Goal: Information Seeking & Learning: Learn about a topic

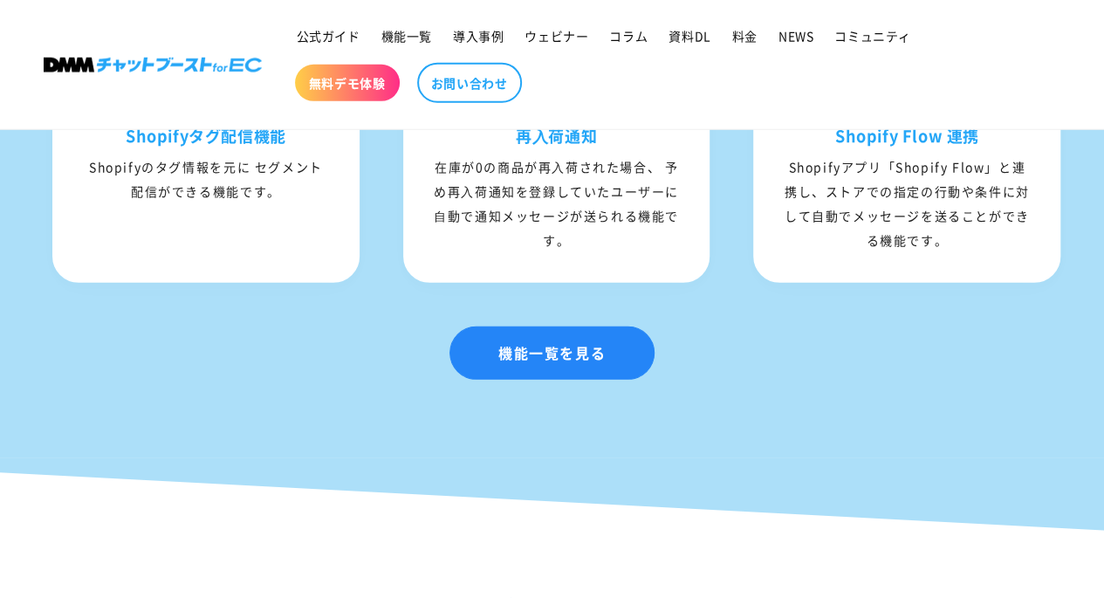
scroll to position [2531, 0]
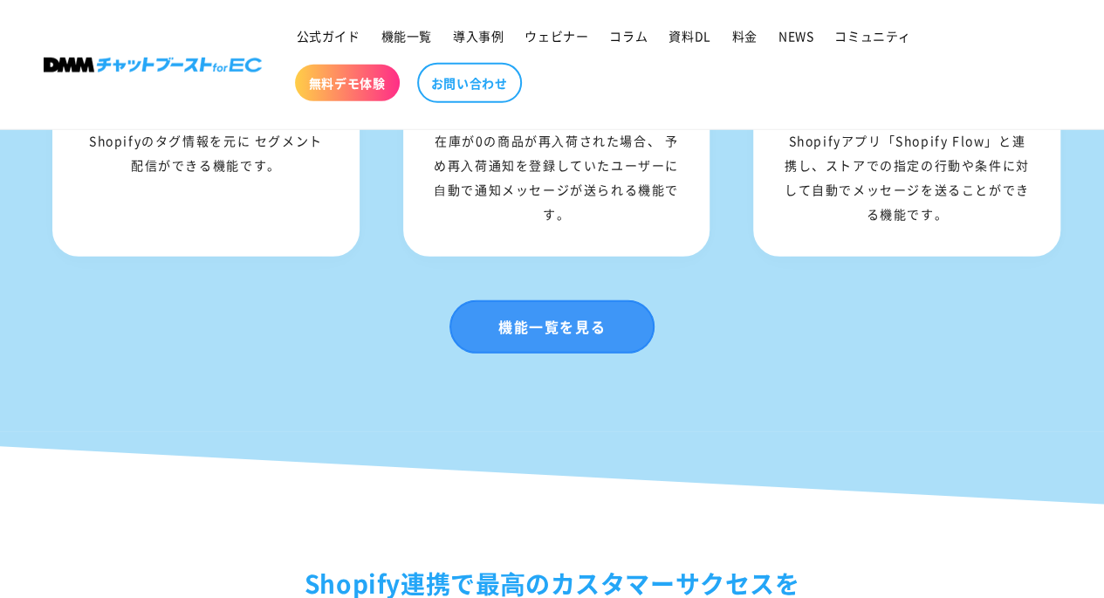
click at [591, 353] on link "機能一覧を見る" at bounding box center [552, 326] width 205 height 53
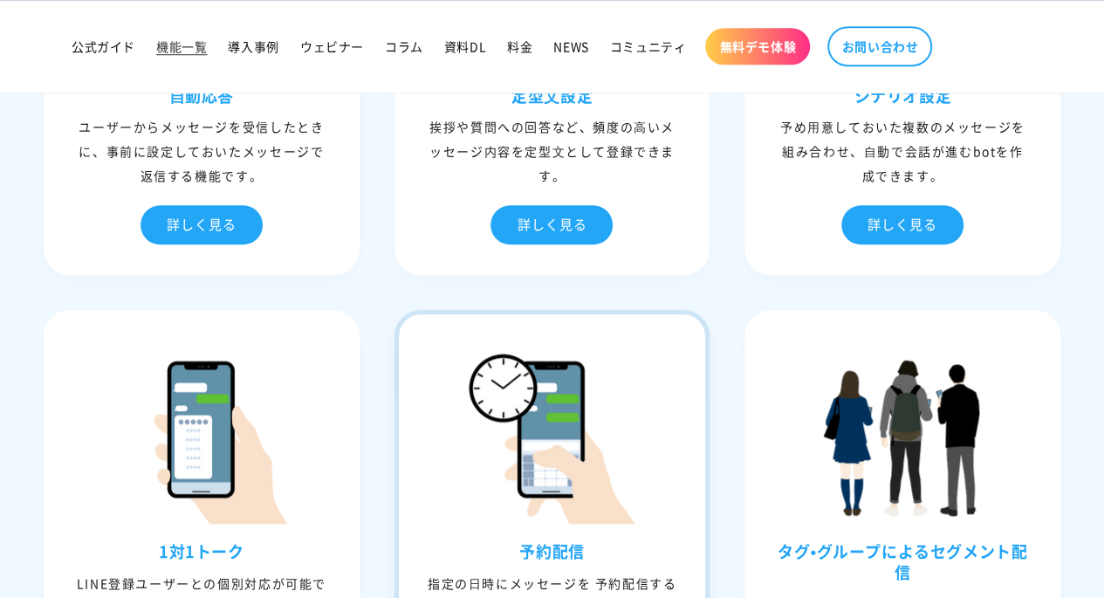
scroll to position [873, 0]
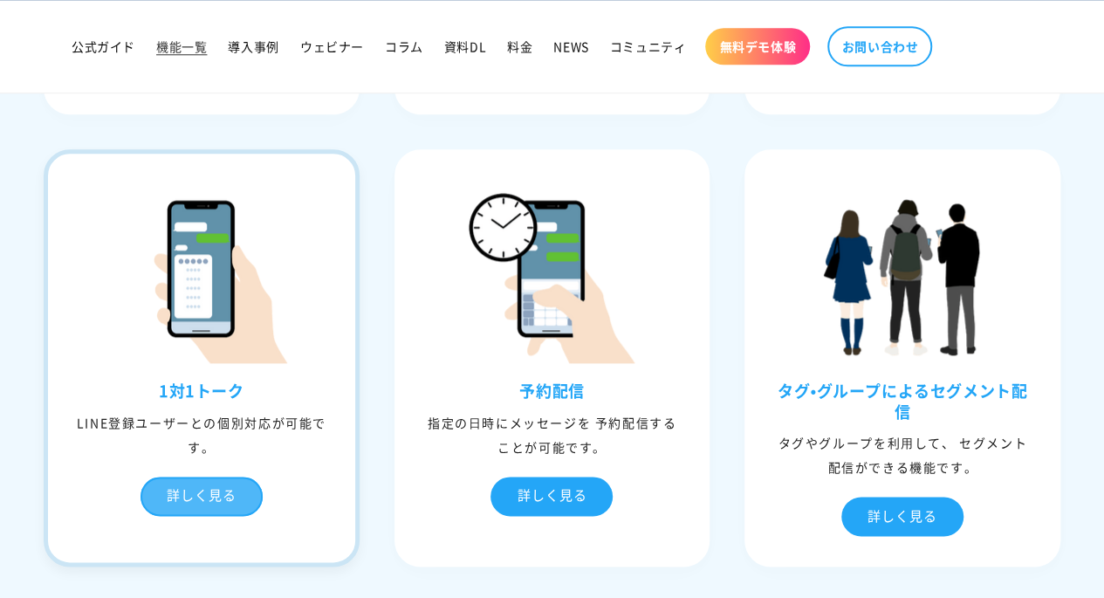
click at [207, 481] on div "詳しく見る" at bounding box center [202, 496] width 122 height 39
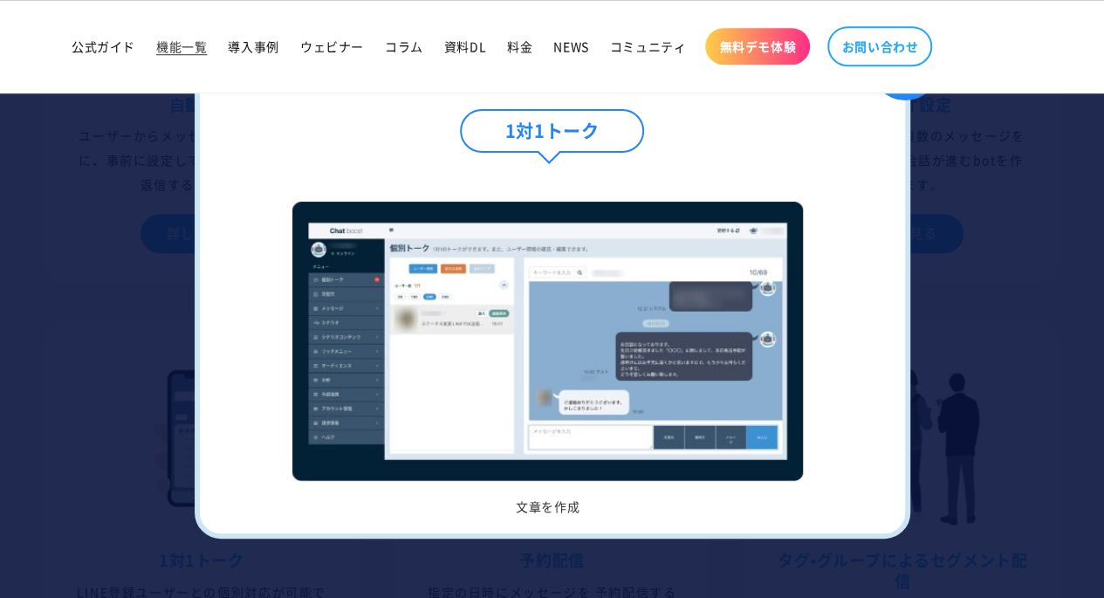
scroll to position [524, 0]
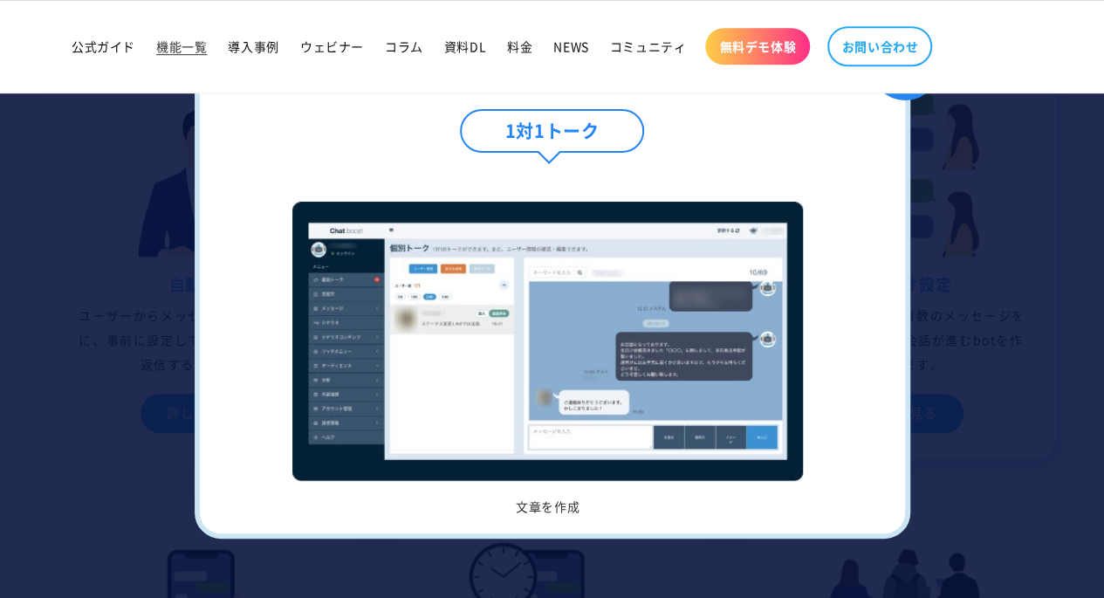
click at [927, 97] on div at bounding box center [552, 299] width 1104 height 598
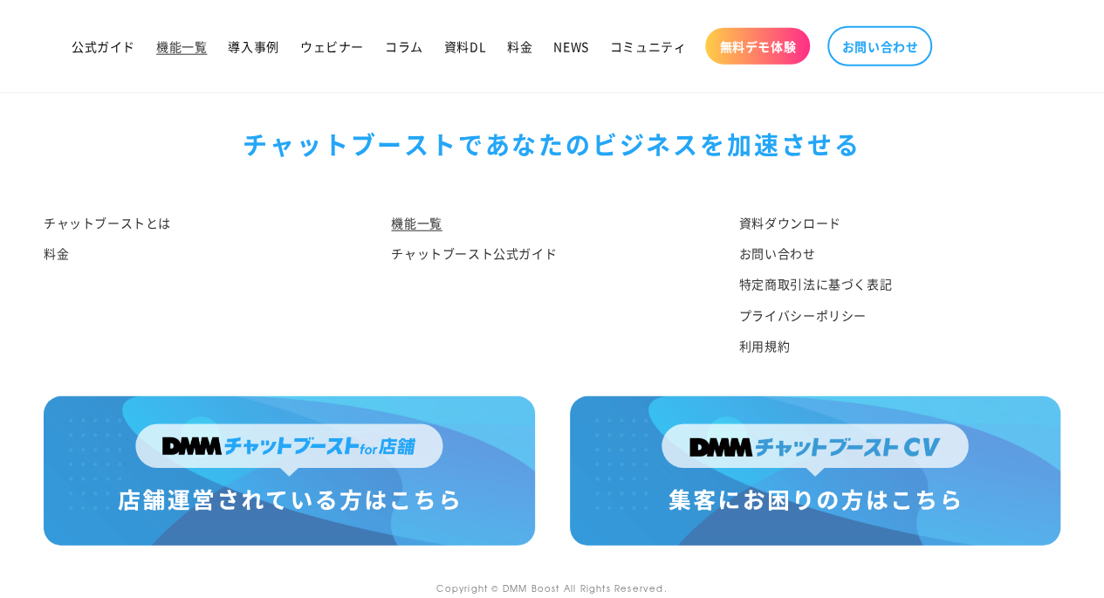
scroll to position [8773, 0]
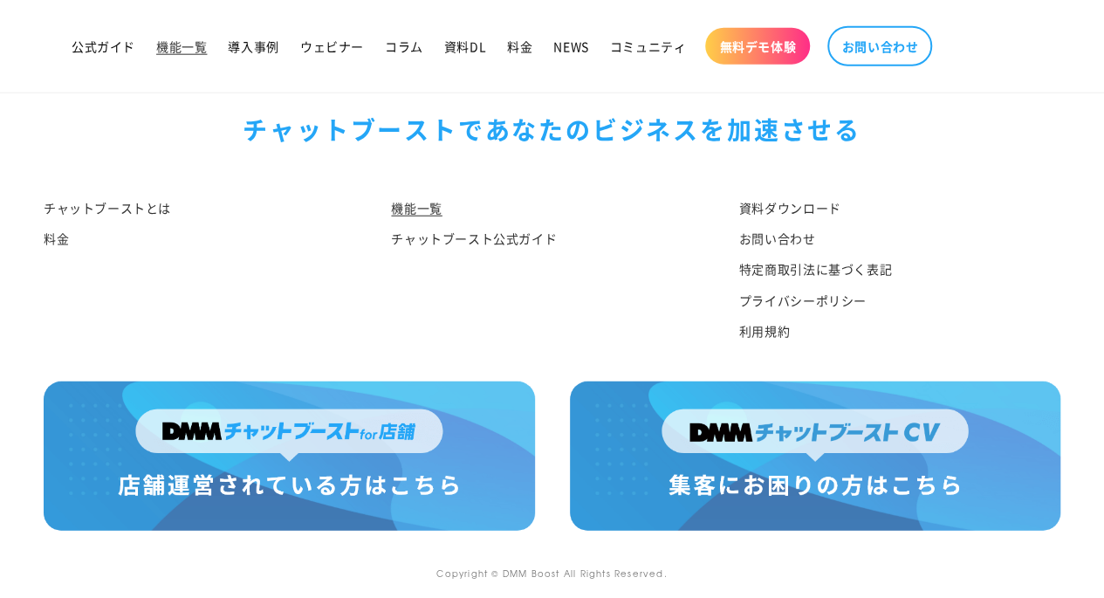
click at [309, 445] on img at bounding box center [289, 455] width 491 height 149
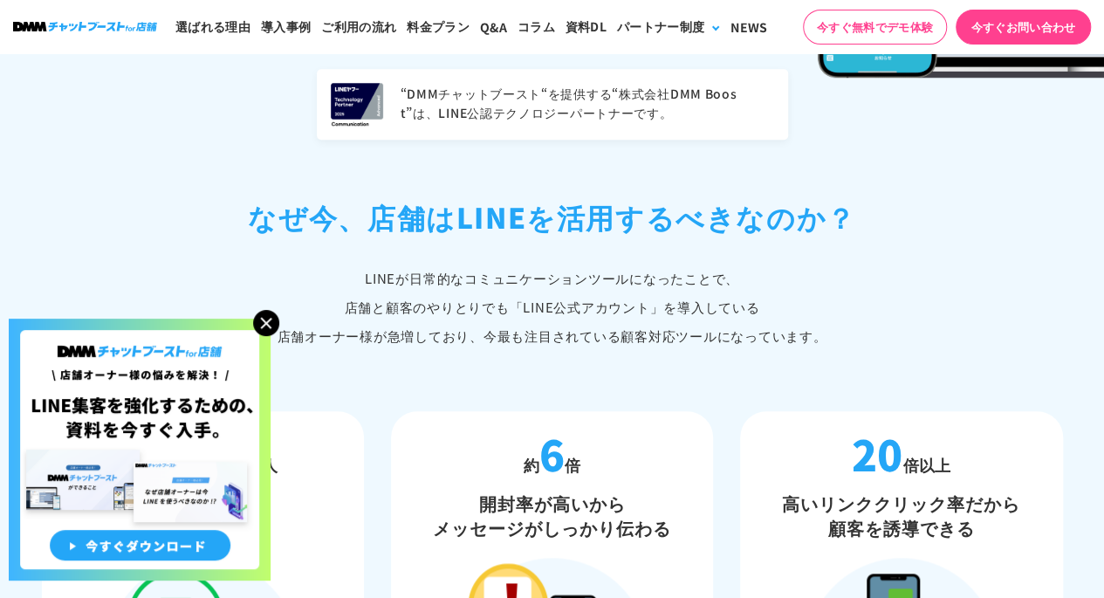
scroll to position [698, 0]
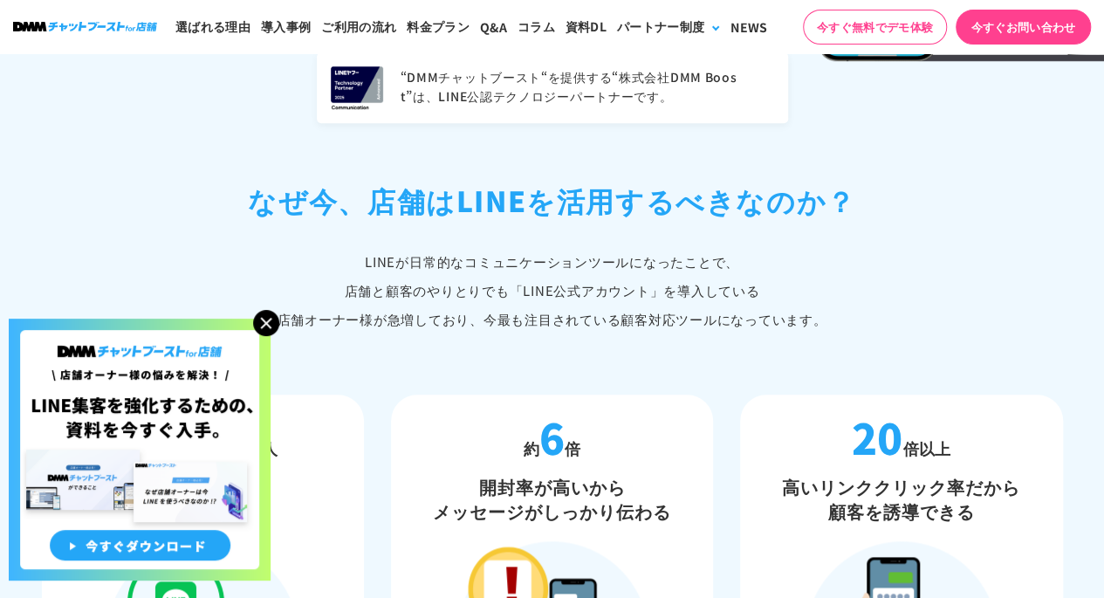
click at [271, 317] on img at bounding box center [266, 323] width 26 height 26
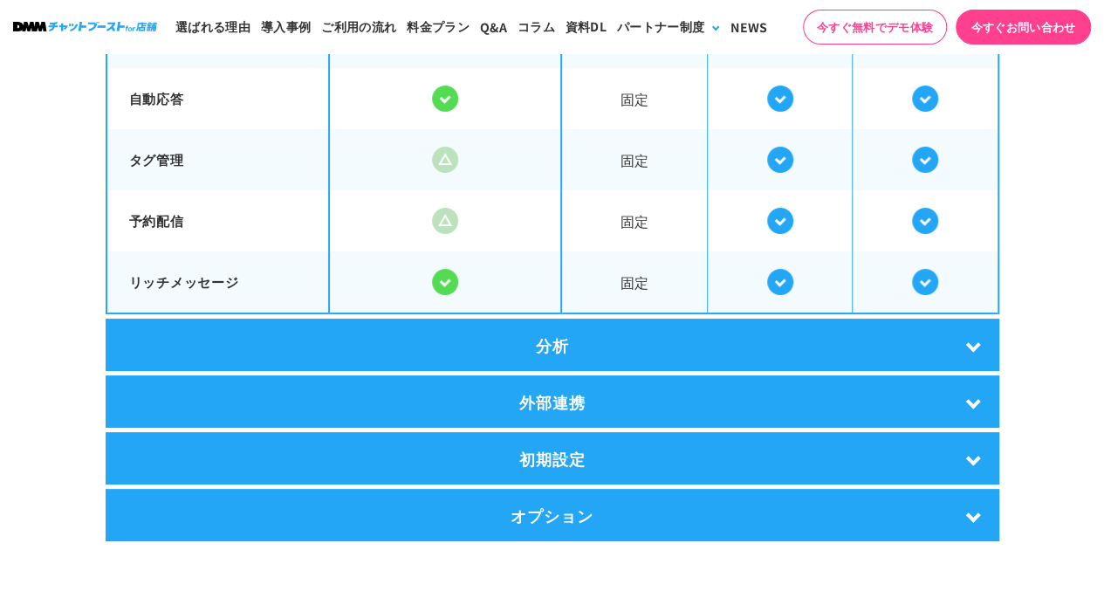
scroll to position [3317, 0]
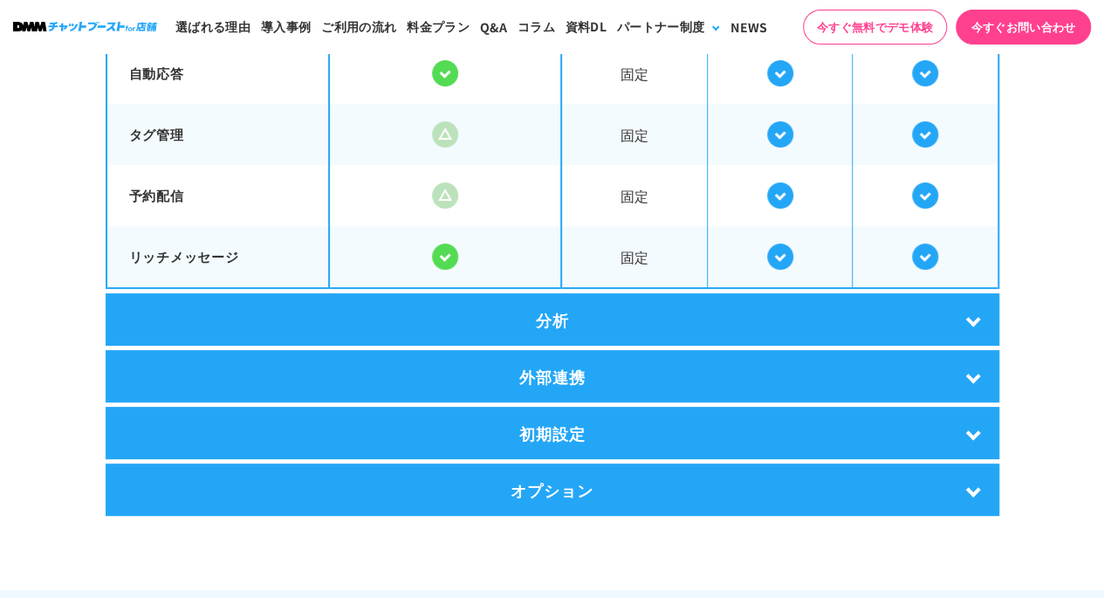
click at [522, 362] on div "外部連携" at bounding box center [553, 376] width 894 height 52
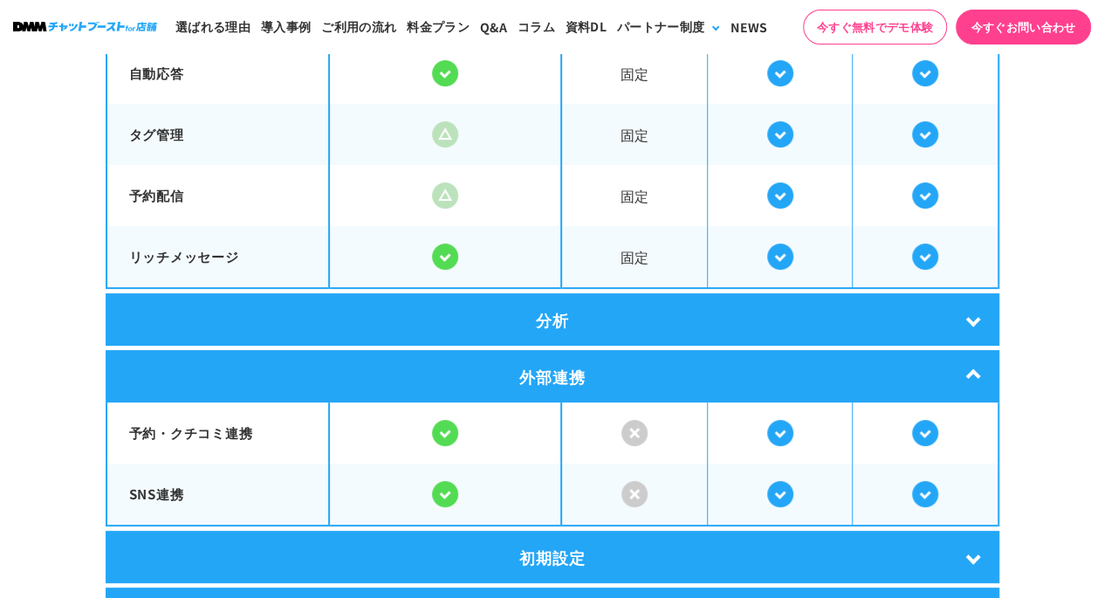
click at [527, 317] on div "分析" at bounding box center [553, 319] width 894 height 52
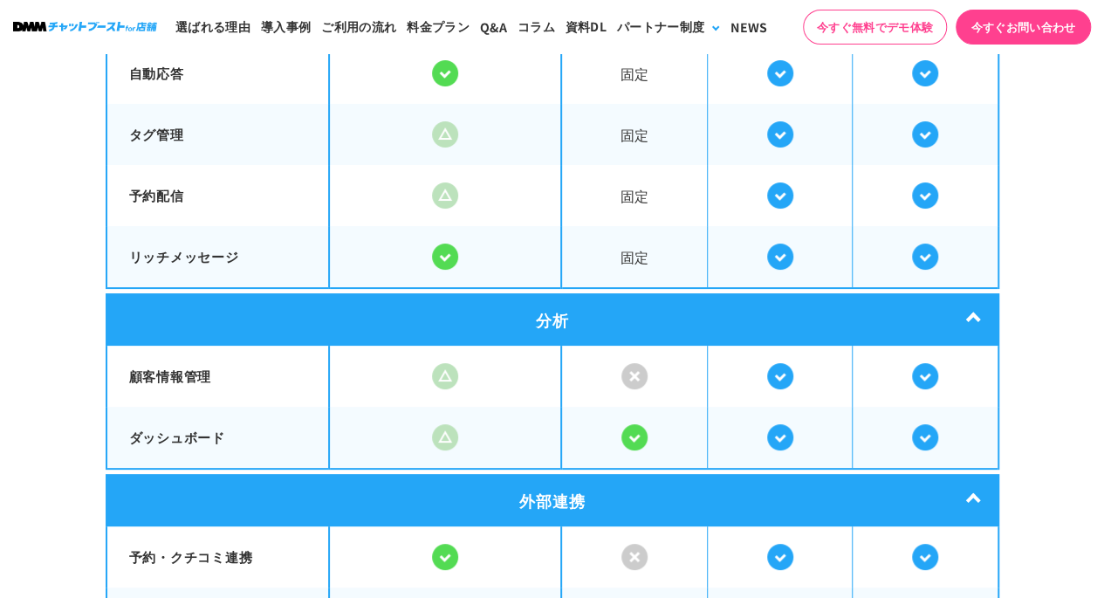
click at [527, 317] on div "分析" at bounding box center [553, 319] width 894 height 52
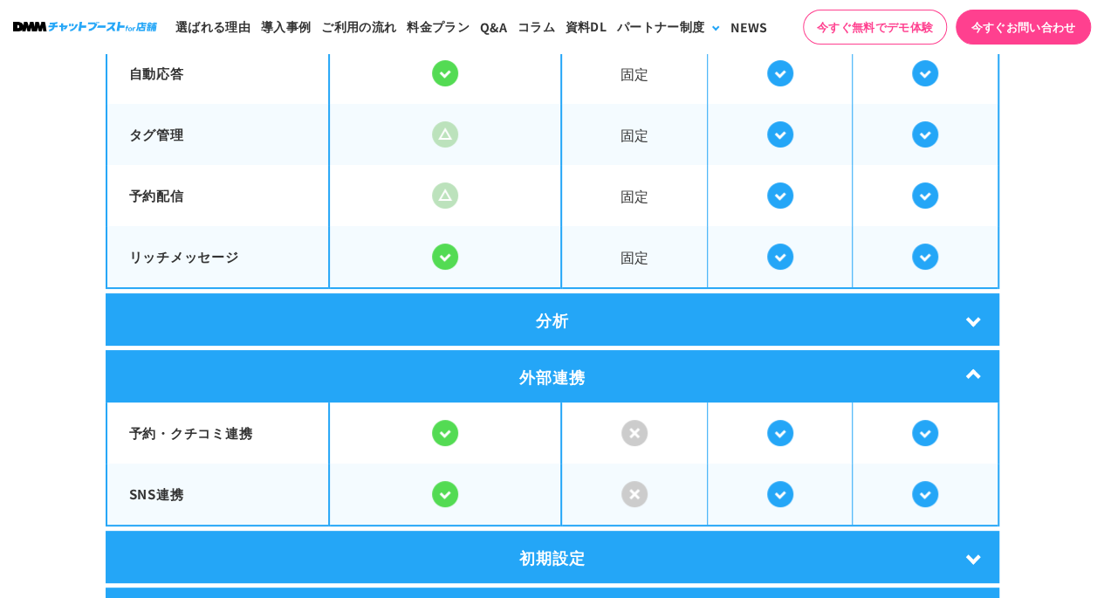
click at [528, 364] on div "外部連携" at bounding box center [553, 376] width 894 height 52
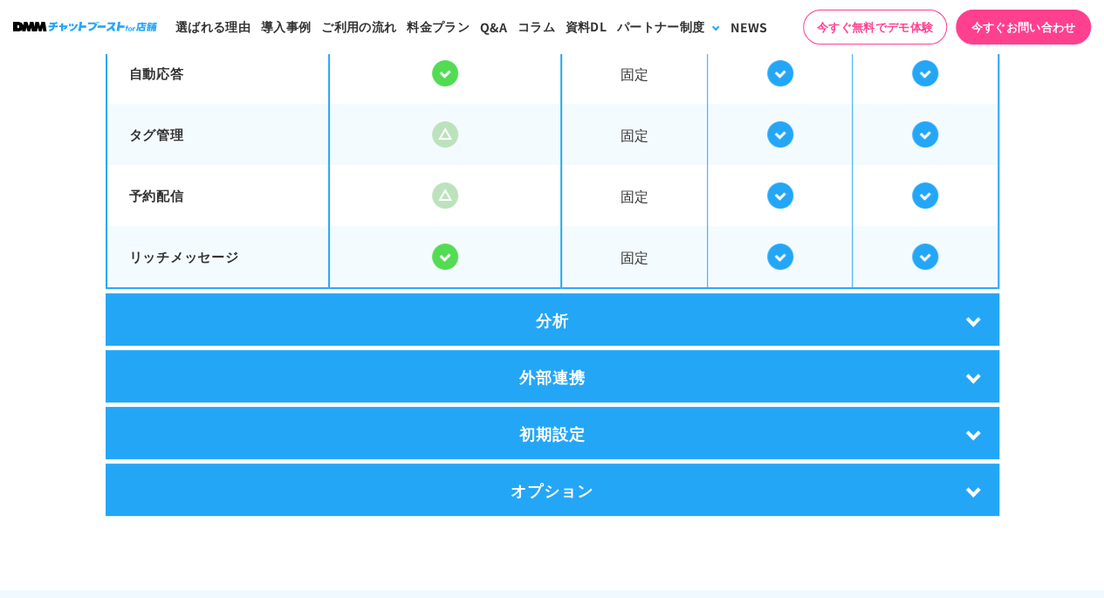
click at [550, 430] on div "初期設定" at bounding box center [553, 433] width 894 height 52
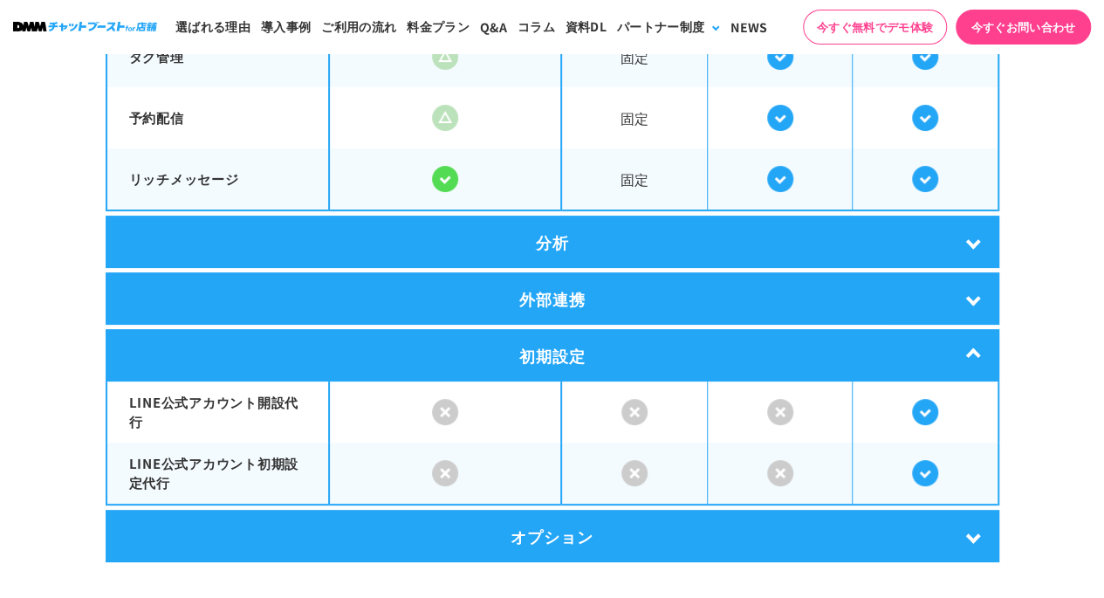
scroll to position [3491, 0]
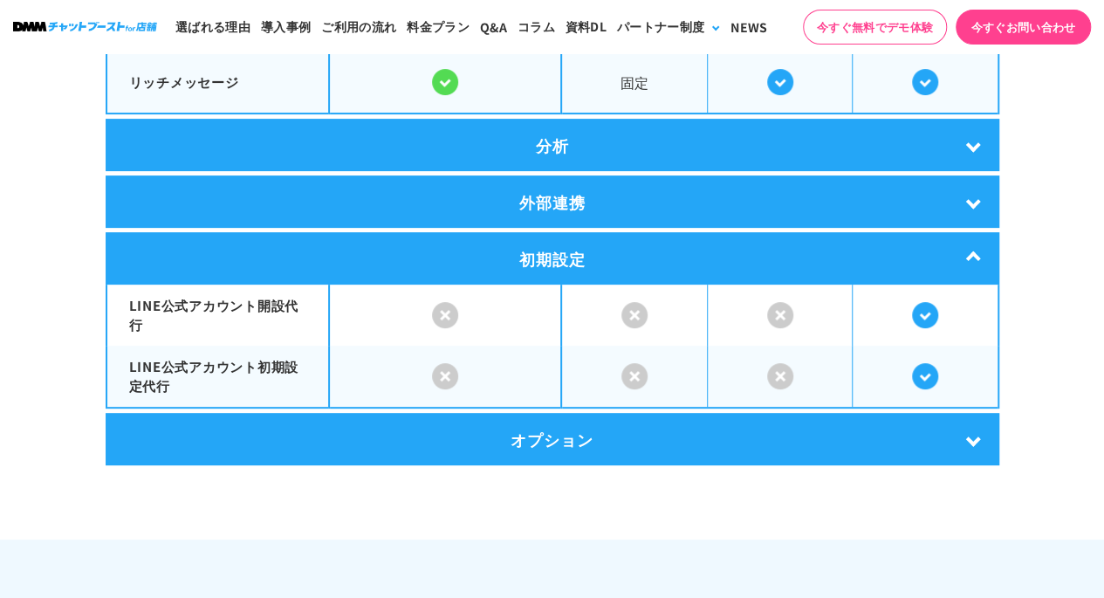
click at [550, 436] on div "オプション" at bounding box center [553, 439] width 894 height 52
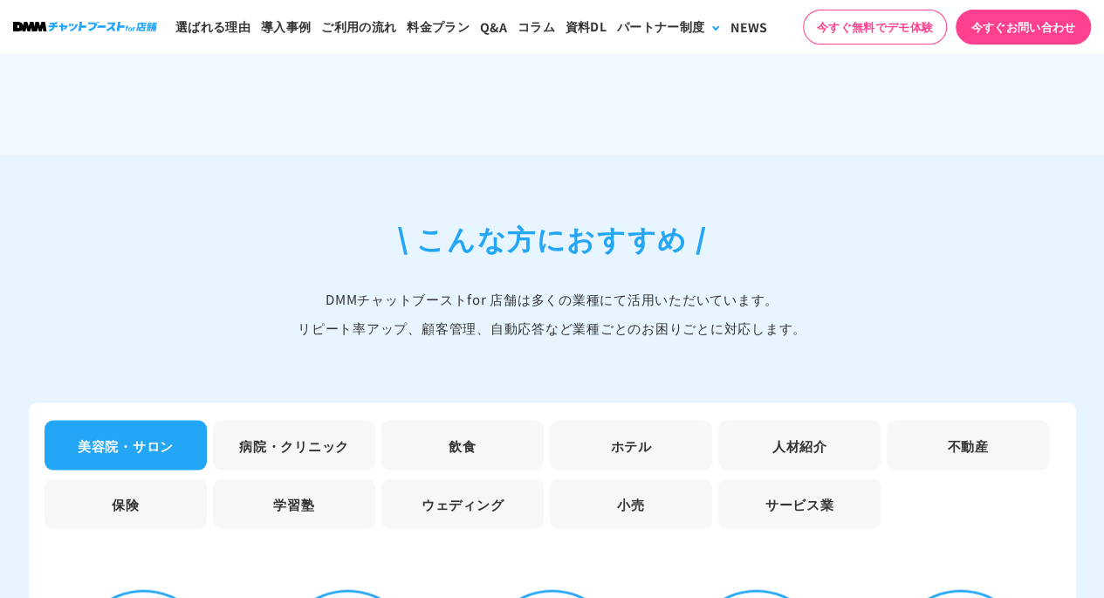
scroll to position [4975, 0]
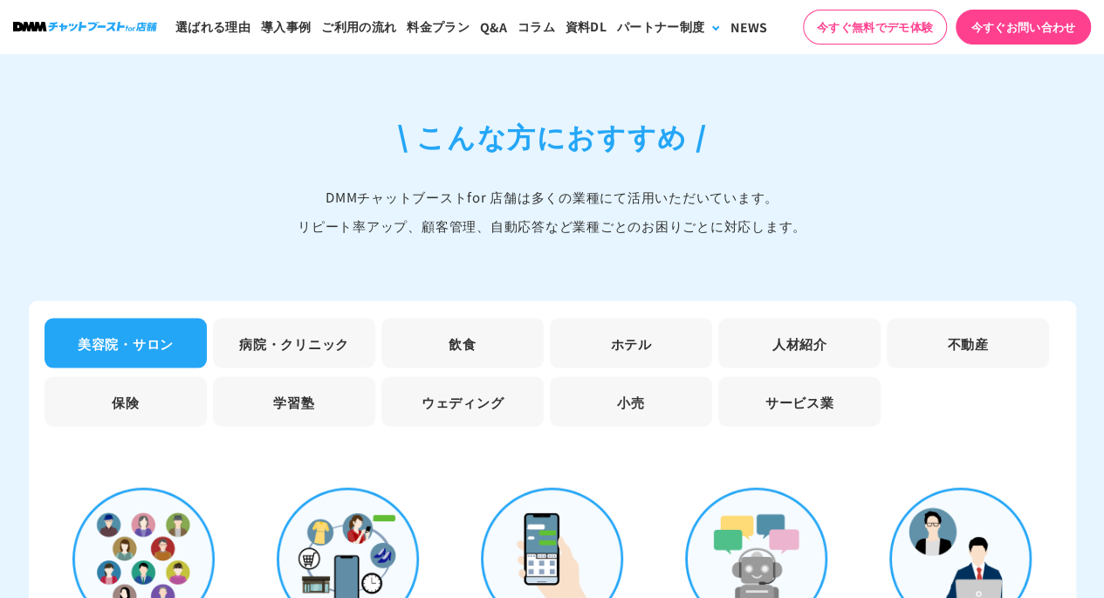
click at [613, 377] on li "小売" at bounding box center [631, 402] width 162 height 50
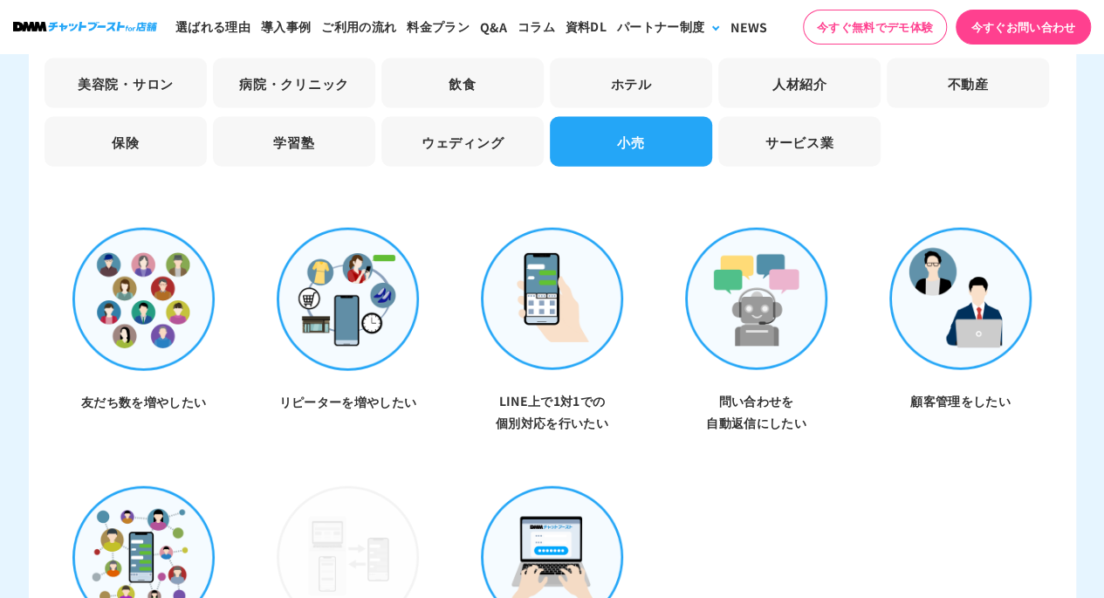
scroll to position [5237, 0]
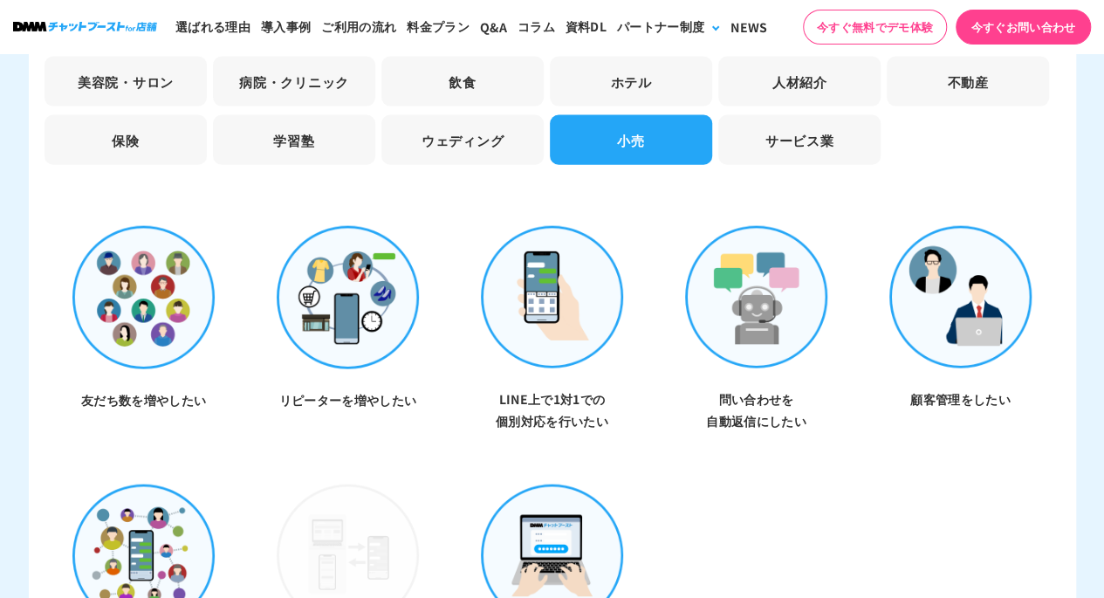
click at [487, 121] on li "ウェディング" at bounding box center [462, 140] width 162 height 50
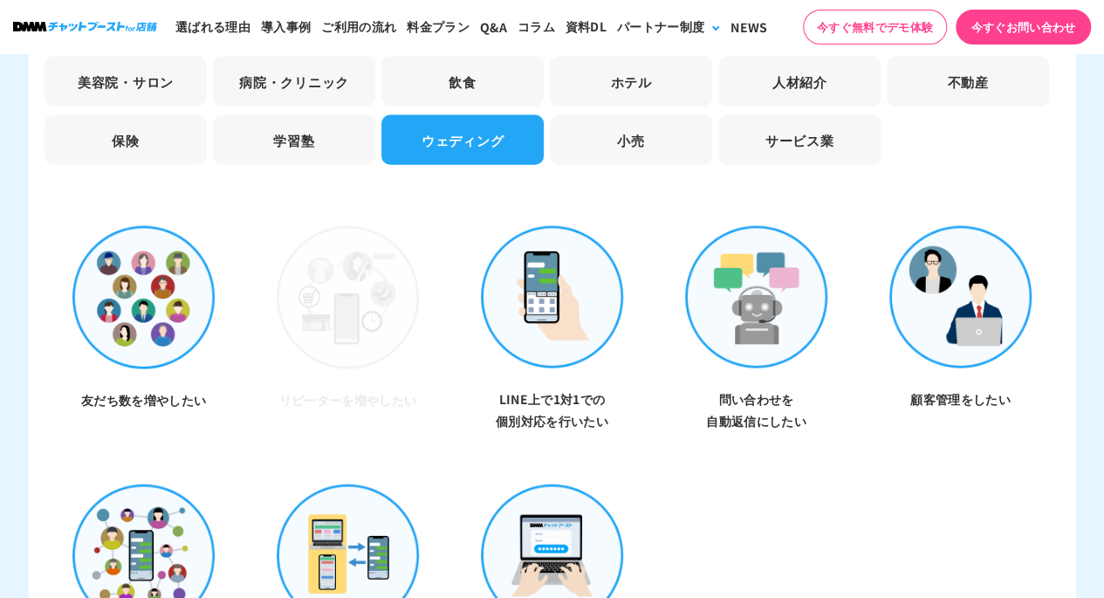
click at [601, 118] on li "小売" at bounding box center [631, 140] width 162 height 50
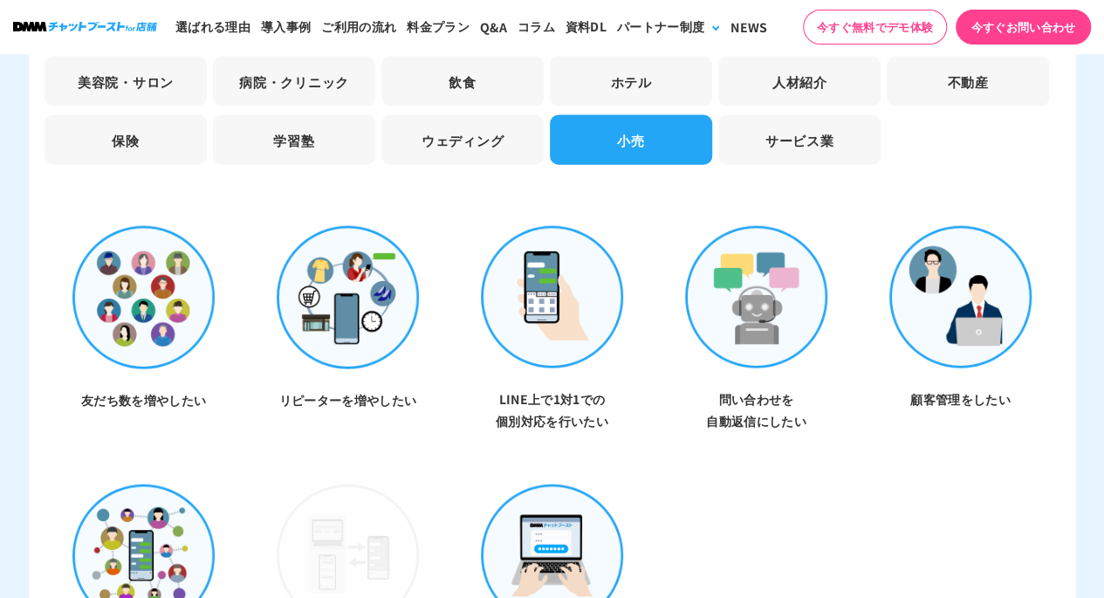
click at [566, 287] on img at bounding box center [552, 297] width 143 height 142
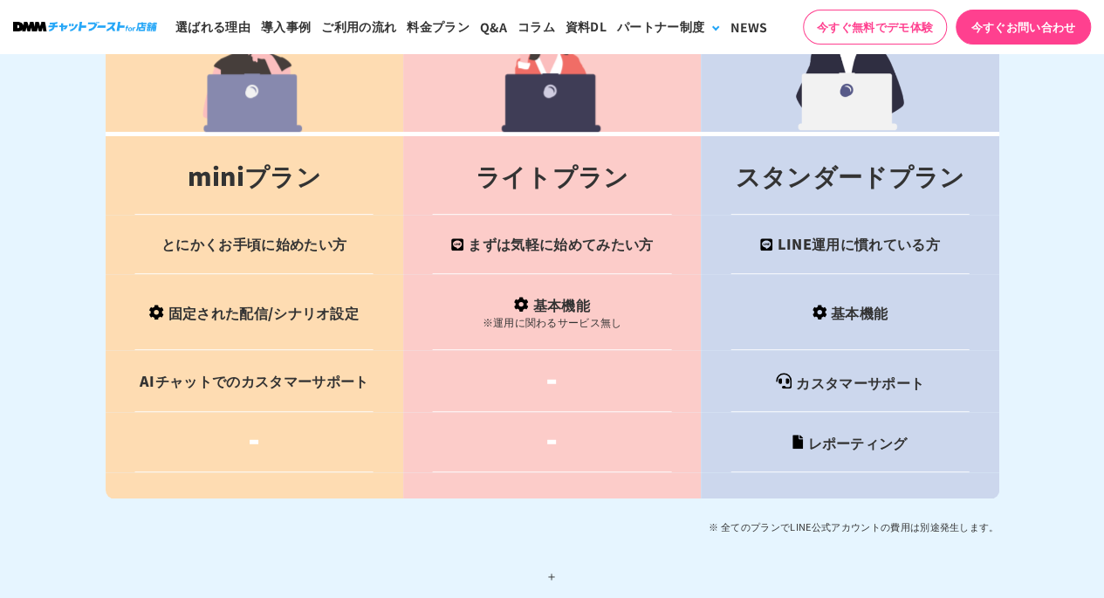
scroll to position [6983, 0]
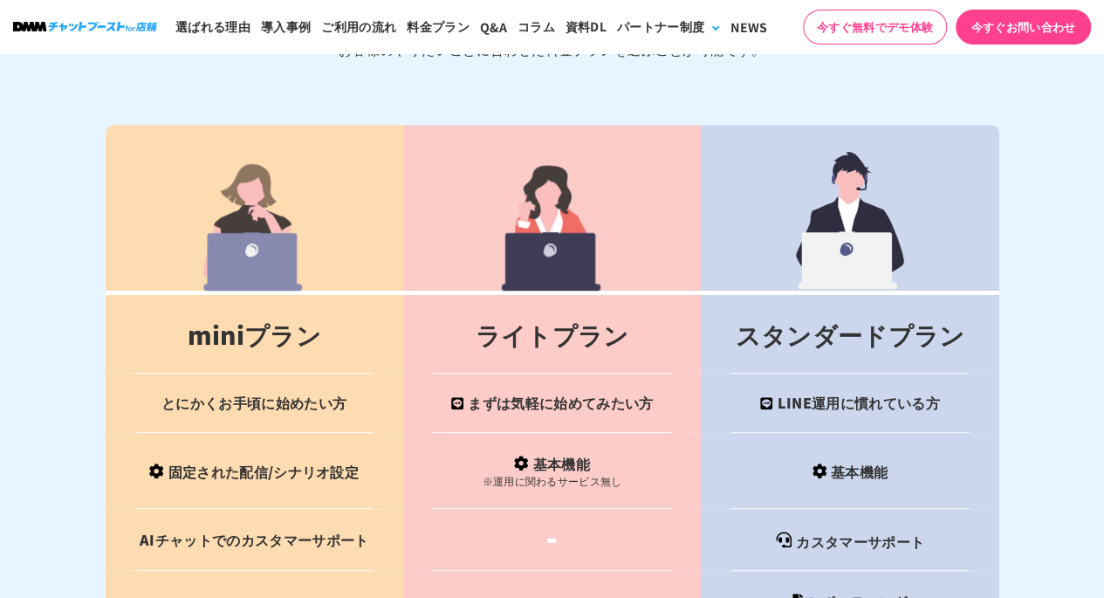
click at [569, 292] on td "ライトプラン" at bounding box center [552, 332] width 298 height 81
click at [561, 385] on td "まずは気軽に始めてみたい方" at bounding box center [552, 403] width 298 height 59
click at [551, 446] on td "基本機能 ※運用に関わるサービス無し" at bounding box center [552, 471] width 298 height 76
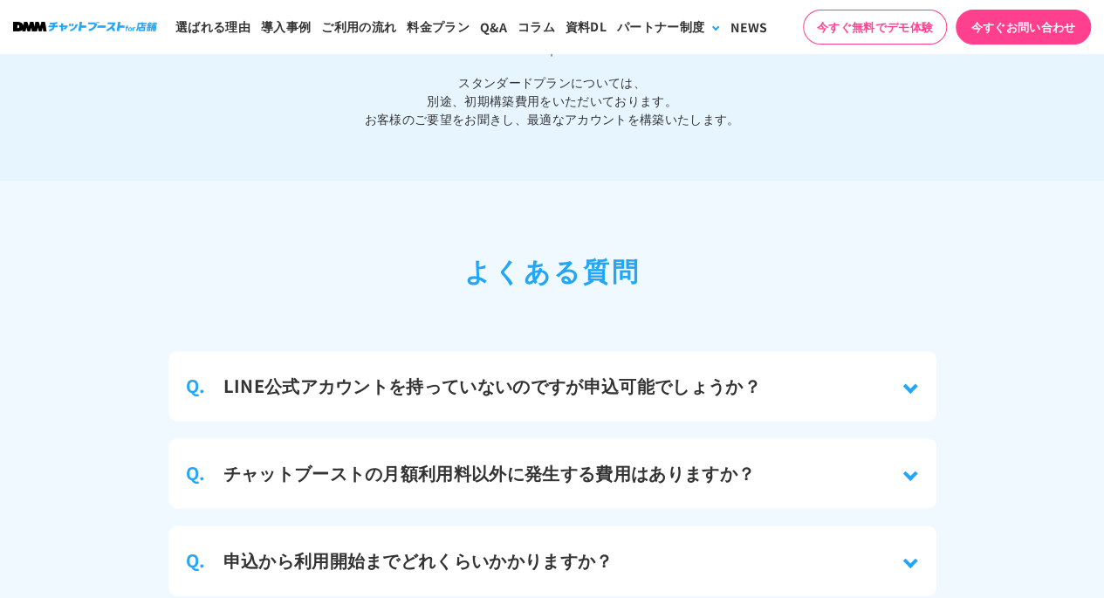
scroll to position [7681, 0]
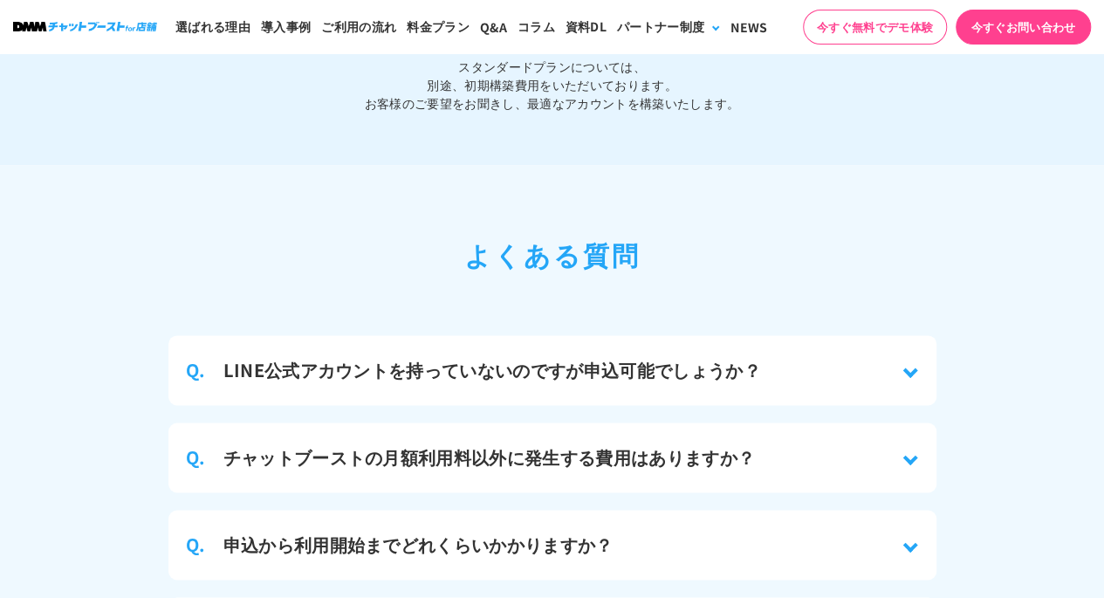
click at [651, 444] on h3 "チャットブーストの月額利用料以外に発生する費用はありますか？" at bounding box center [489, 457] width 532 height 26
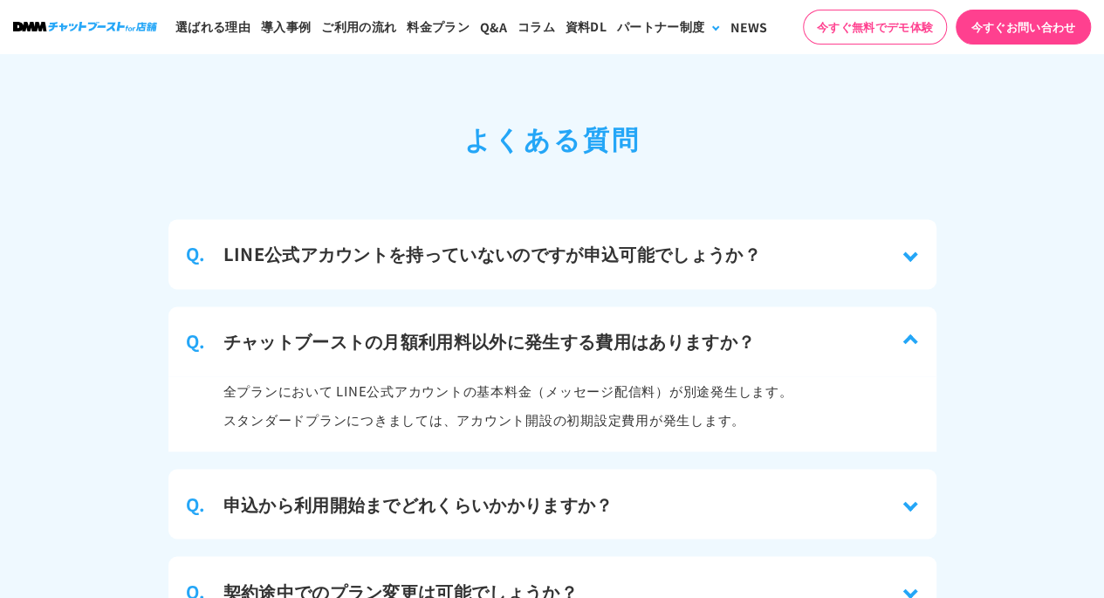
scroll to position [7855, 0]
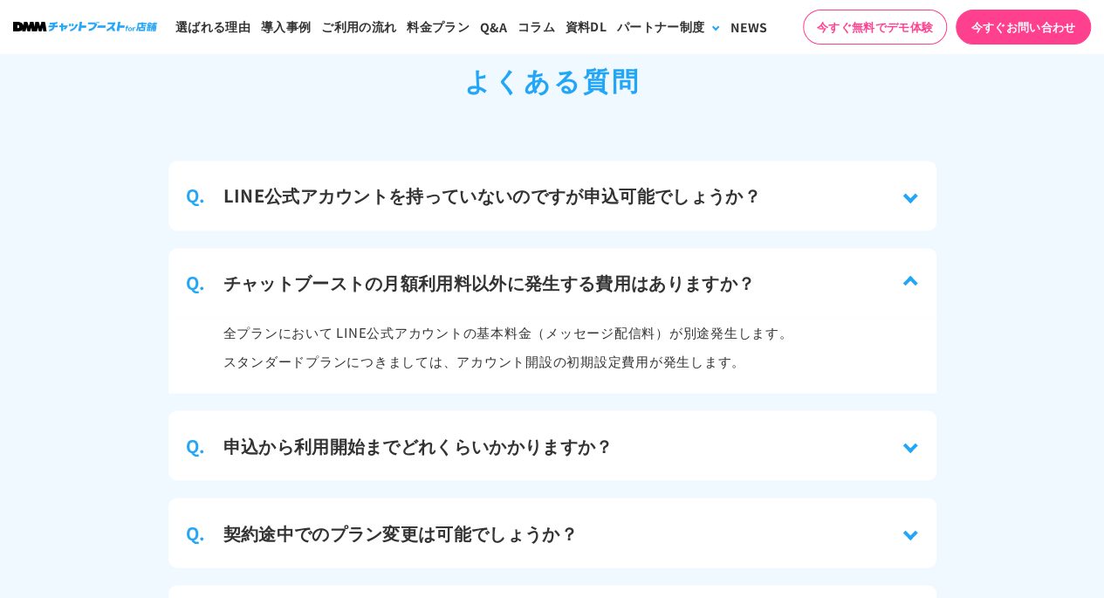
click at [658, 423] on div "Q. 申込から利用開始までどれくらいかかりますか？" at bounding box center [552, 445] width 768 height 70
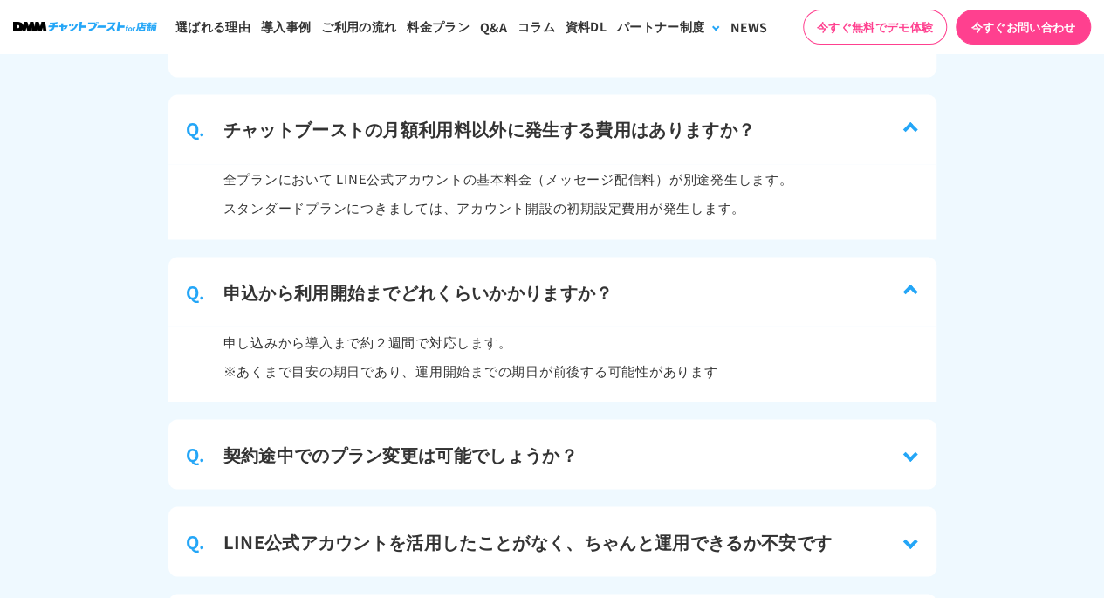
scroll to position [8030, 0]
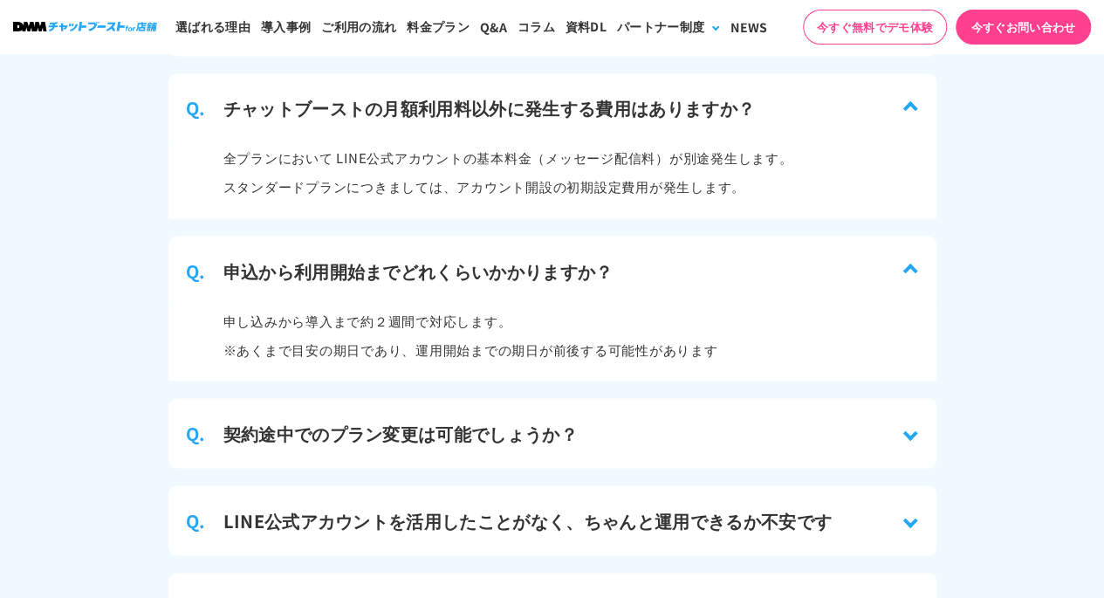
click at [658, 423] on div "Q. 契約途中でのプラン変更は可能でしょうか？" at bounding box center [552, 433] width 768 height 70
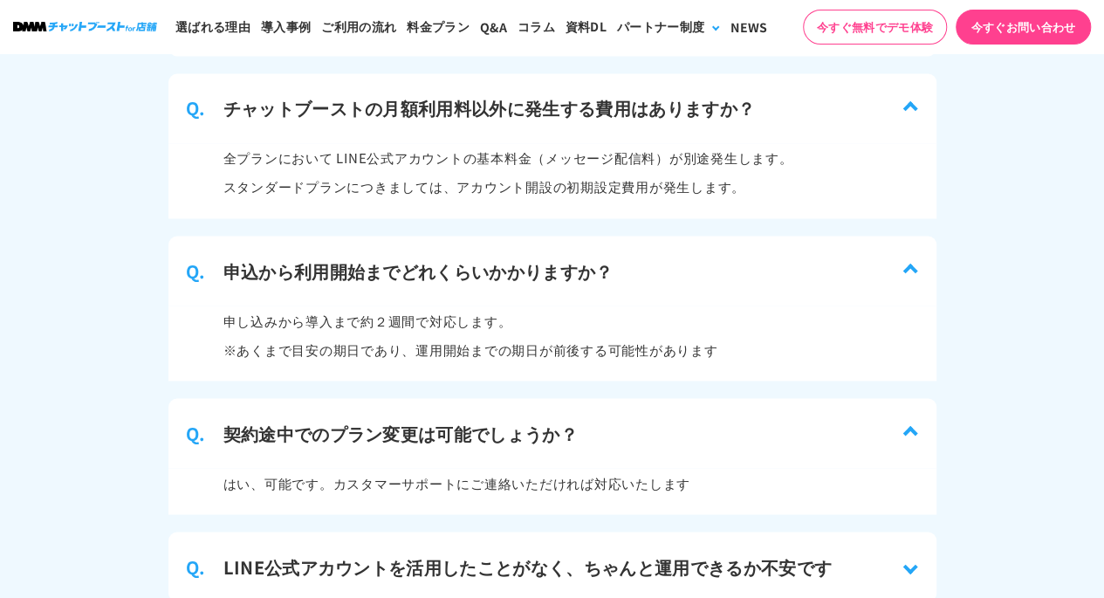
click at [658, 423] on div "Q. 契約途中でのプラン変更は可能でしょうか？" at bounding box center [552, 433] width 768 height 70
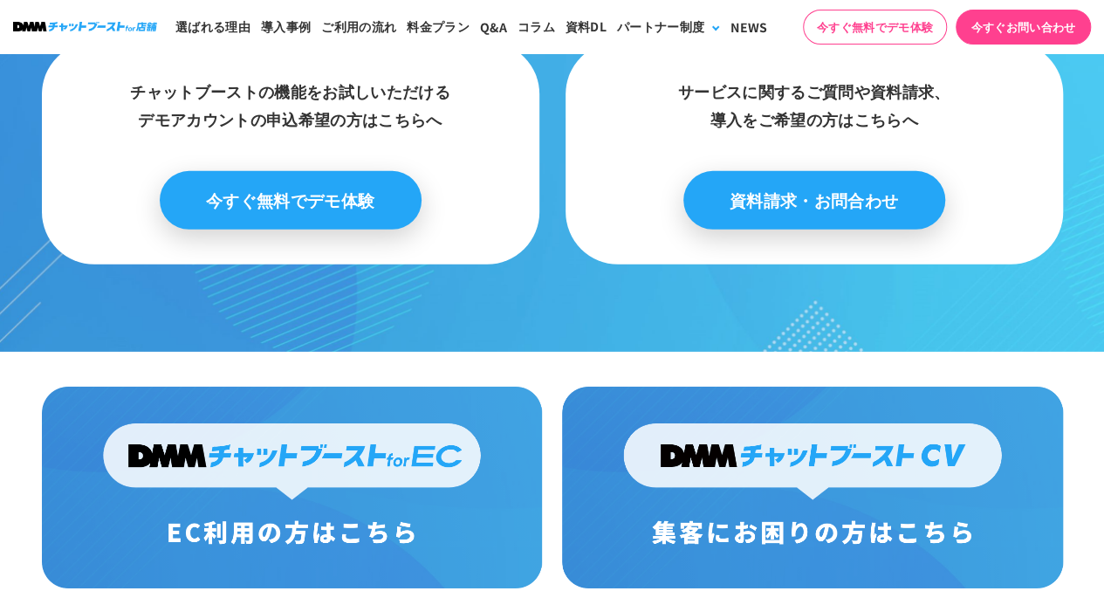
scroll to position [9339, 0]
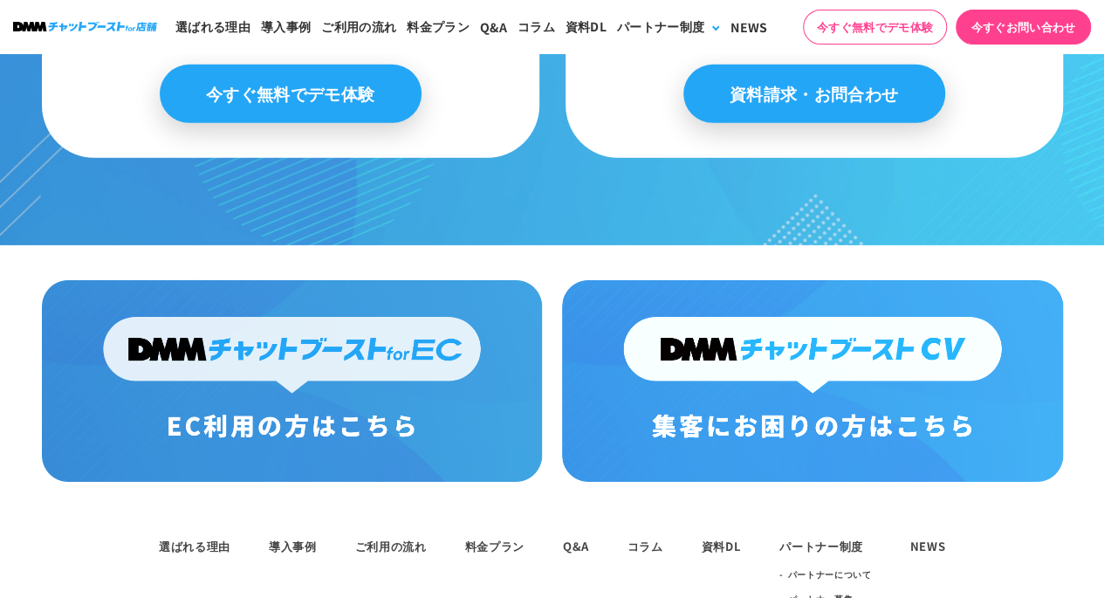
click at [670, 415] on img at bounding box center [812, 381] width 500 height 202
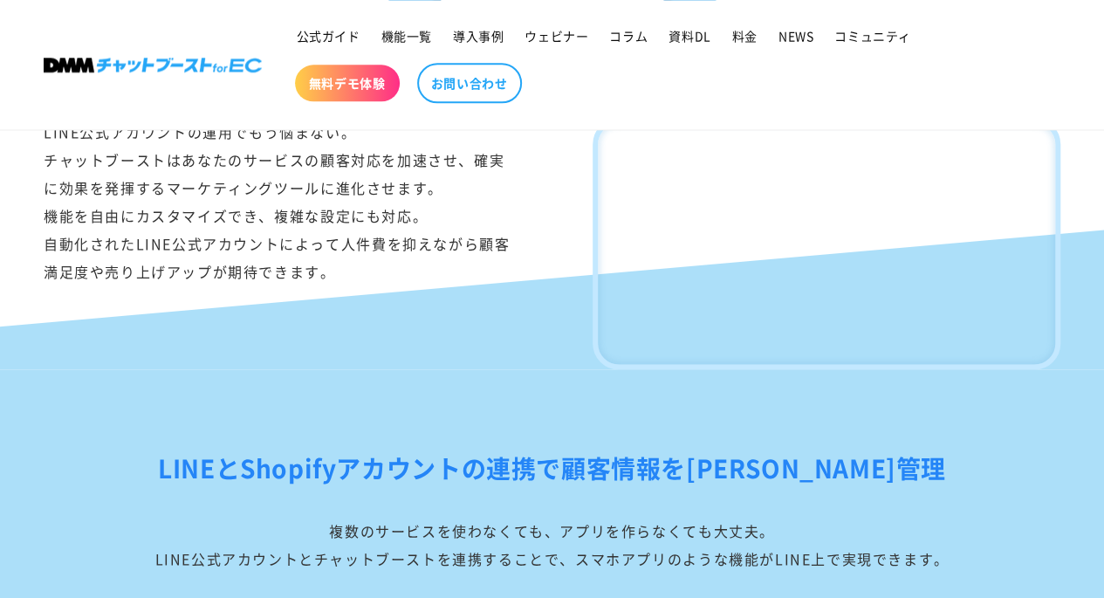
scroll to position [1015, 0]
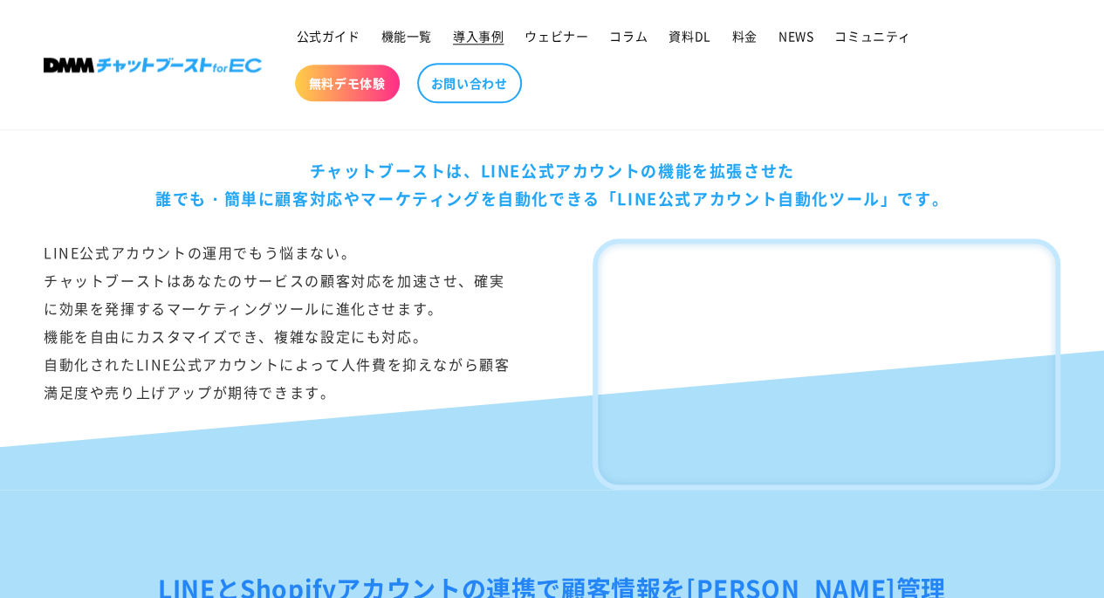
click at [501, 34] on span "導入事例" at bounding box center [478, 36] width 51 height 16
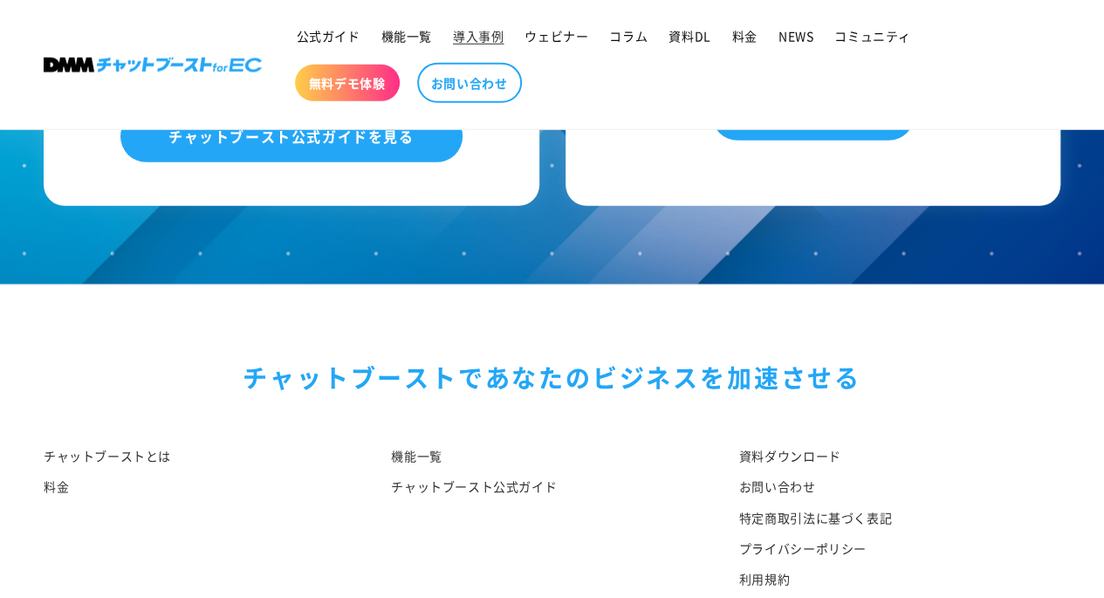
scroll to position [2531, 0]
